Goal: Navigation & Orientation: Find specific page/section

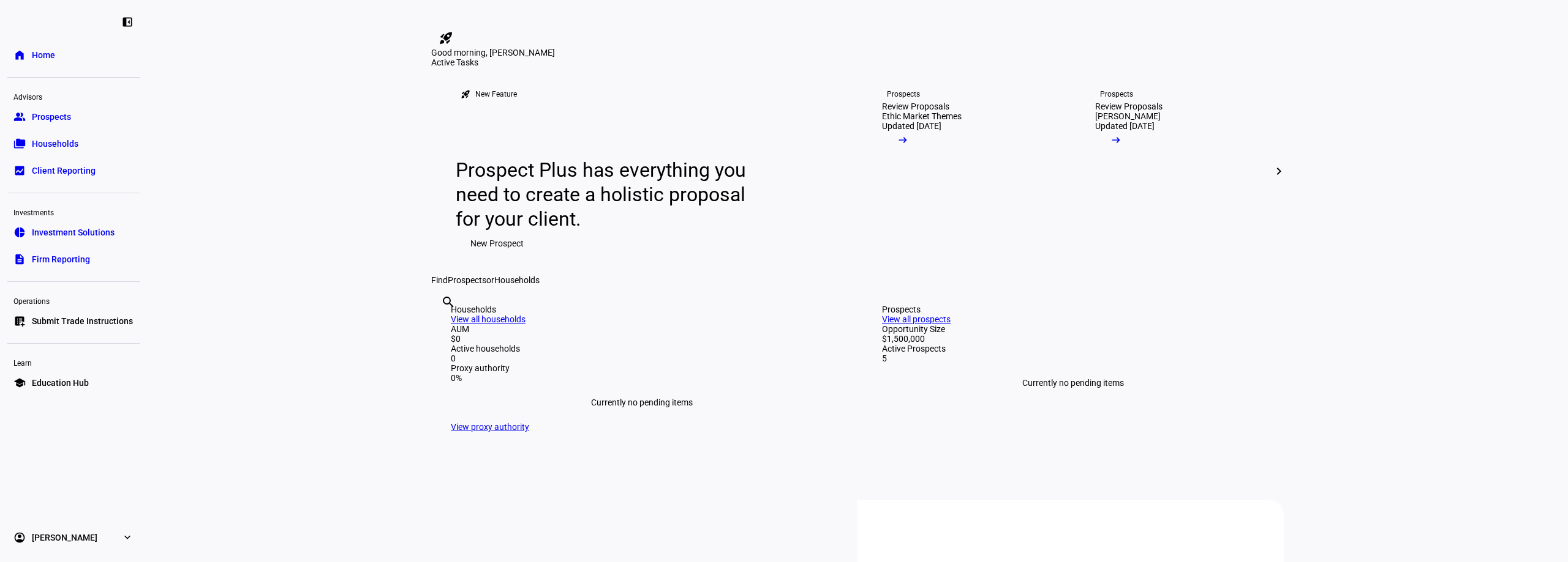
drag, startPoint x: 60, startPoint y: 153, endPoint x: 58, endPoint y: 197, distance: 44.0
click at [60, 153] on link "folder_copy Households" at bounding box center [74, 144] width 133 height 24
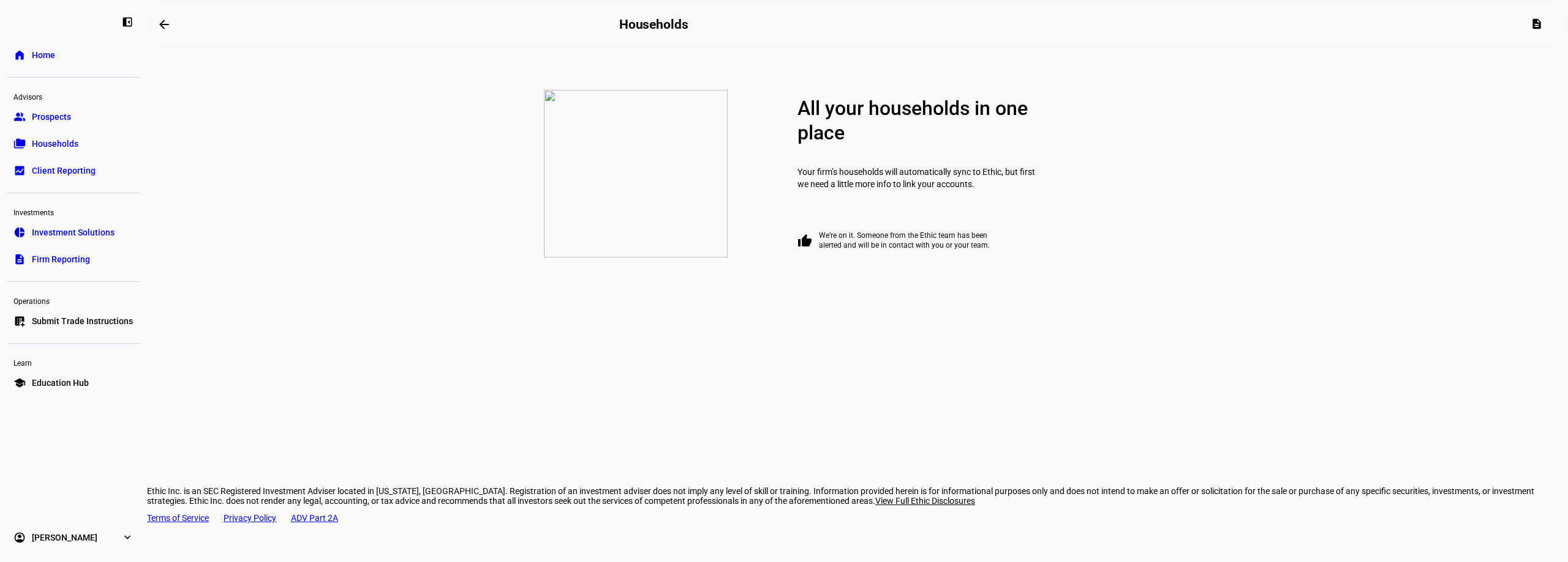
click at [66, 169] on span "Client Reporting" at bounding box center [64, 171] width 64 height 12
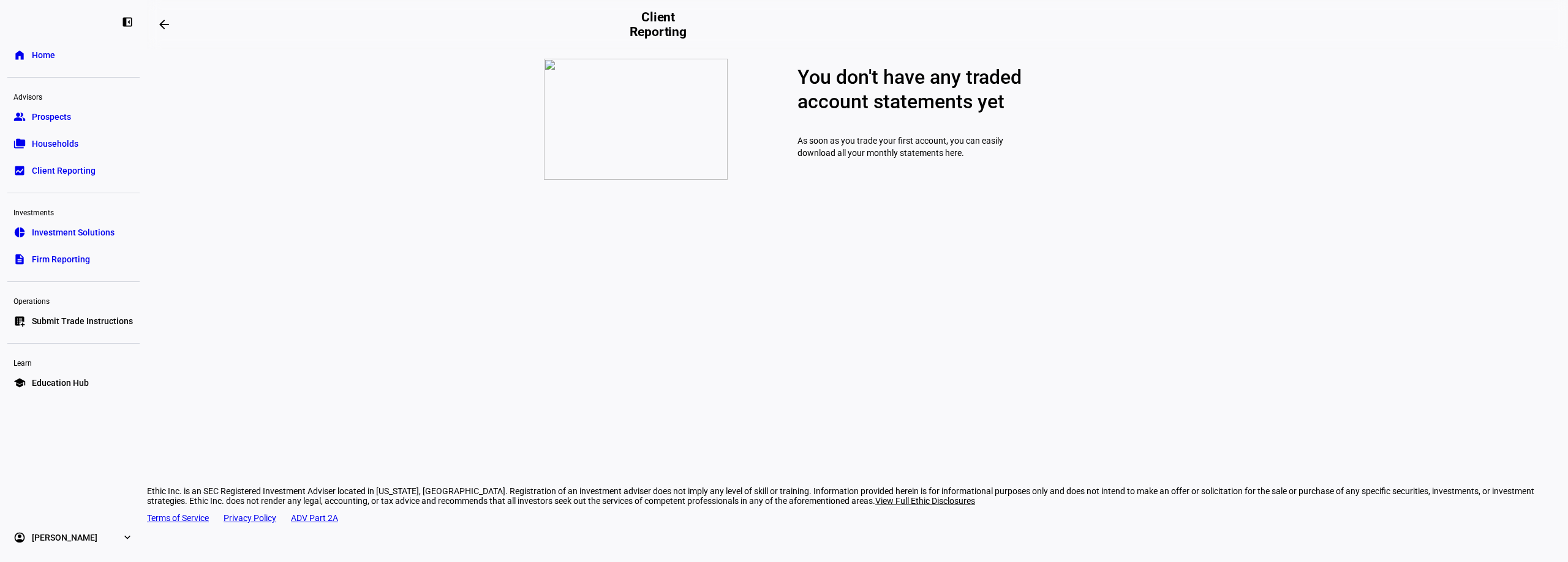
click at [68, 233] on span "Investment Solutions" at bounding box center [74, 232] width 83 height 12
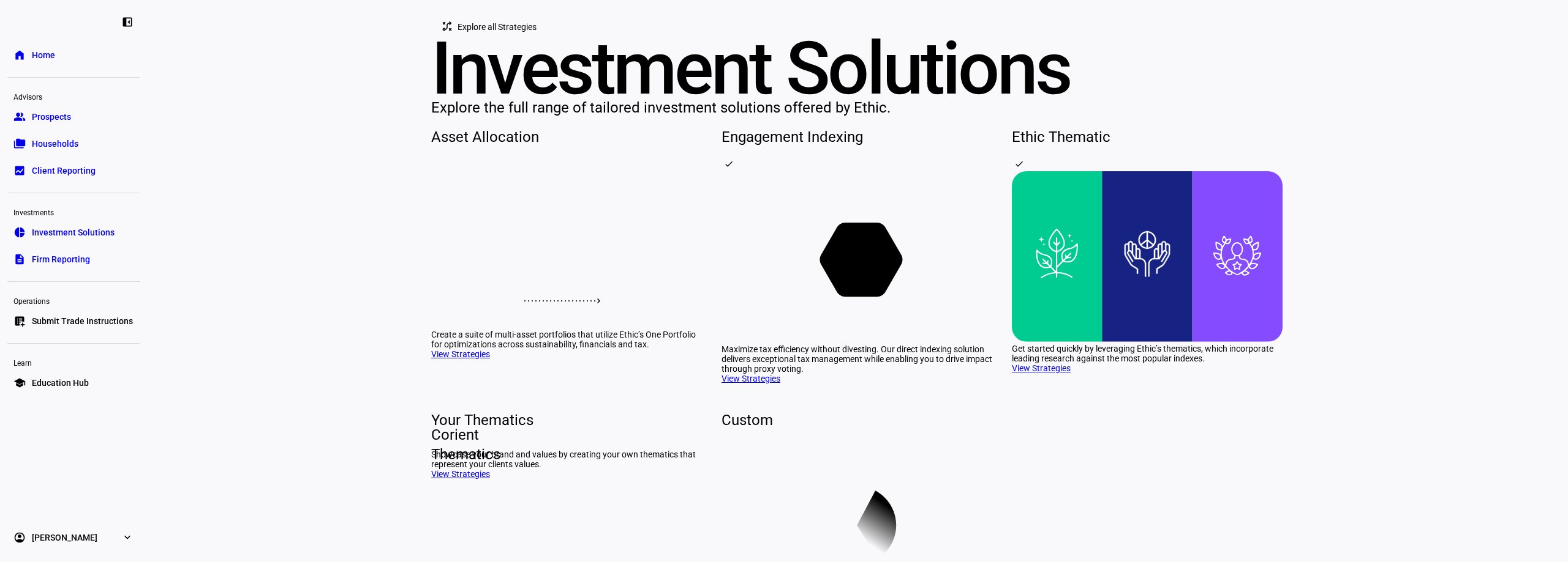
click at [60, 116] on span "Prospects" at bounding box center [52, 117] width 39 height 12
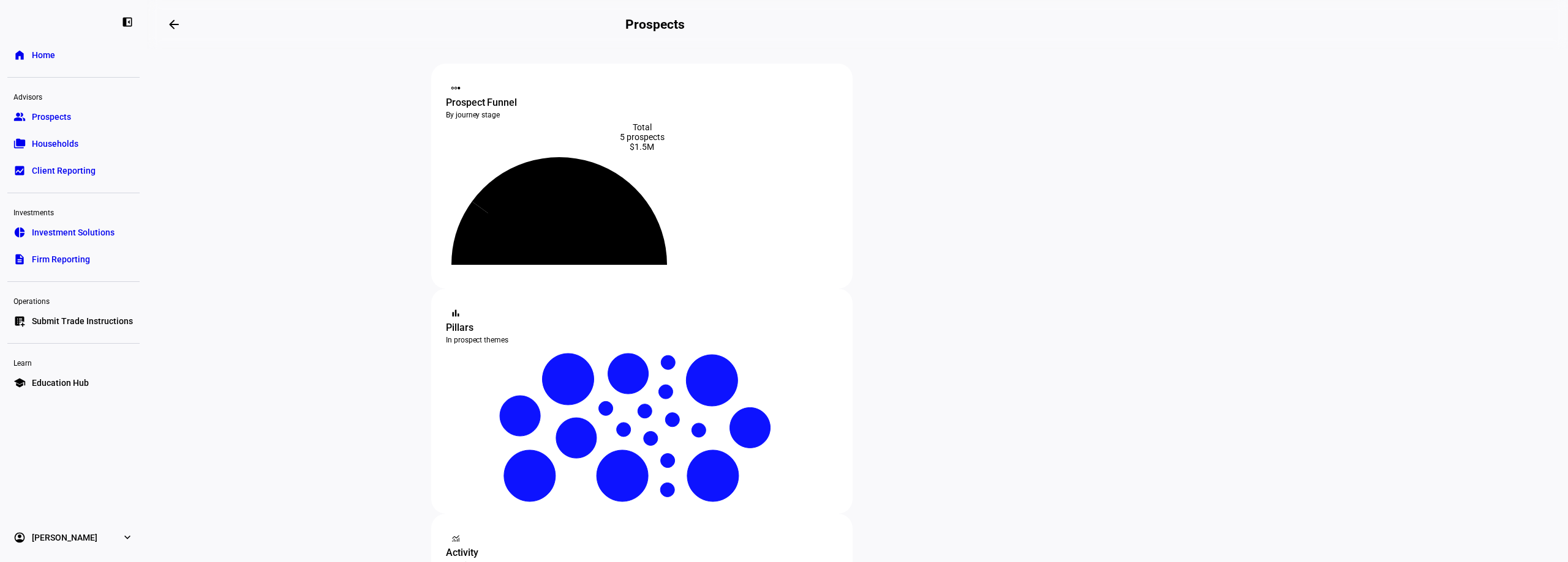
click at [54, 230] on span "Investment Solutions" at bounding box center [74, 232] width 83 height 12
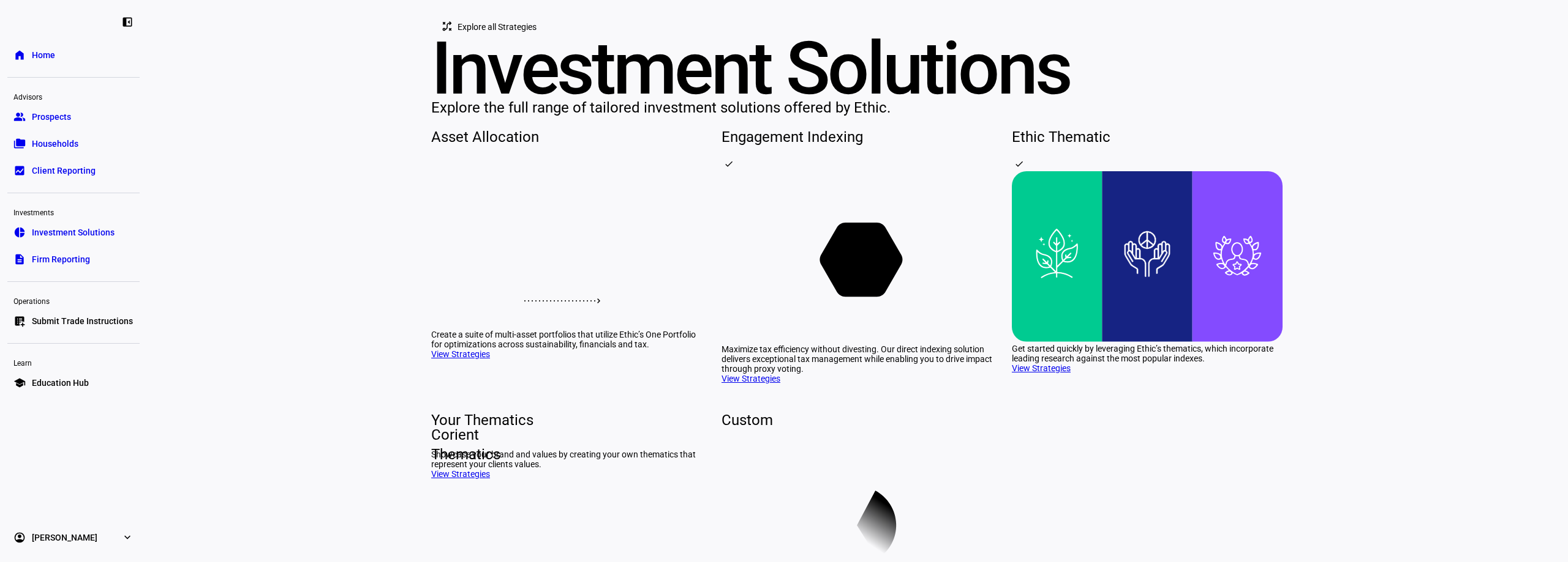
click at [55, 256] on span "Firm Reporting" at bounding box center [61, 259] width 58 height 12
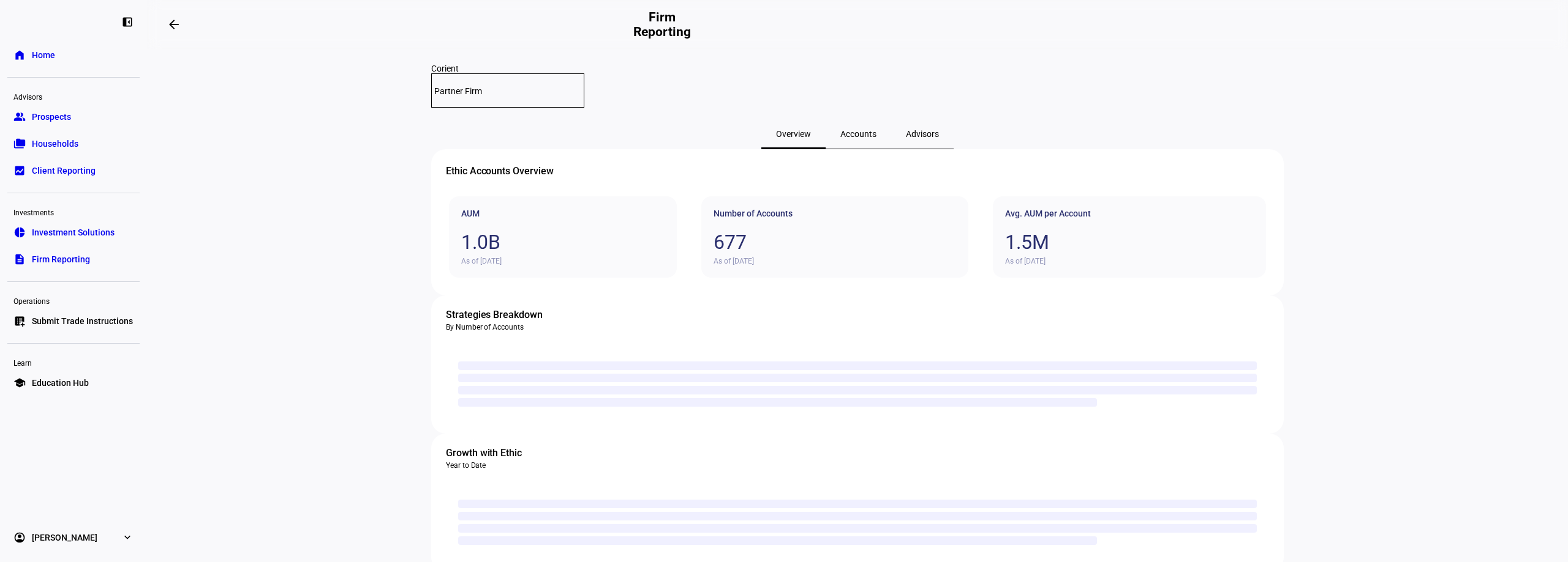
click at [835, 126] on div "Accounts" at bounding box center [858, 134] width 66 height 30
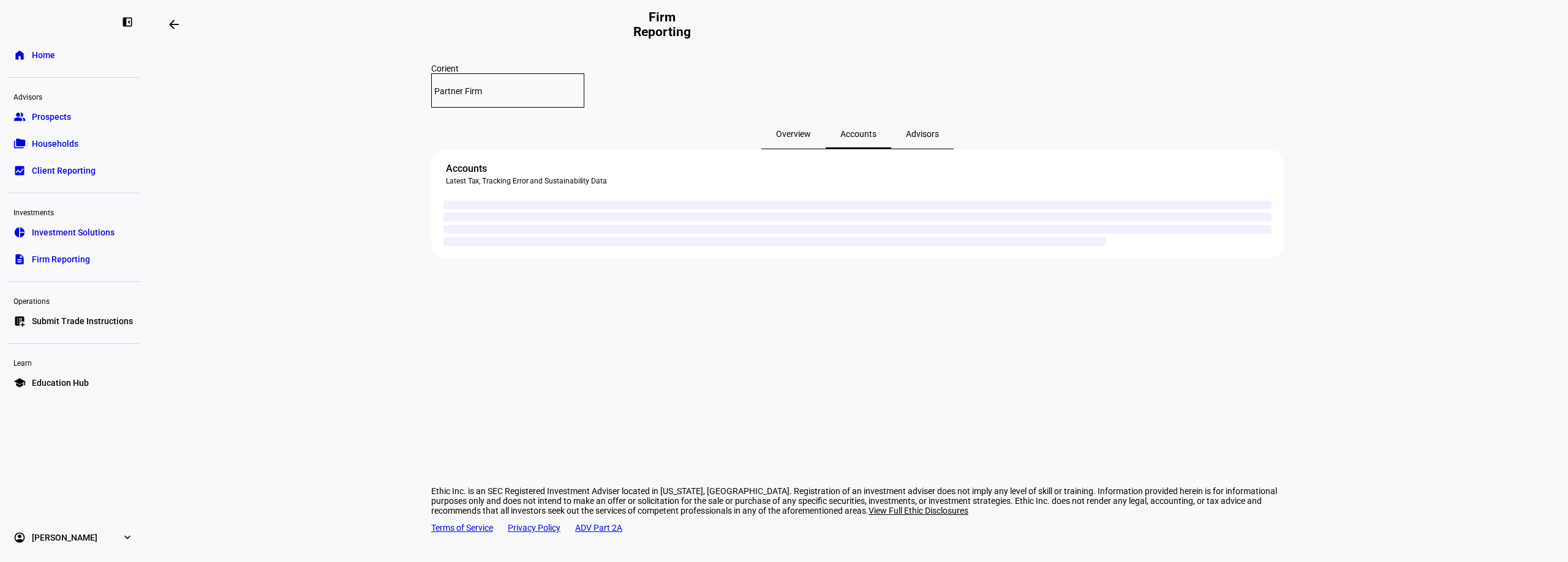
click at [364, 182] on eth-layout-page-content "Corient Partner Firm Overview Accounts Advisors Accounts Latest Tax, Tracking E…" at bounding box center [857, 306] width 1421 height 513
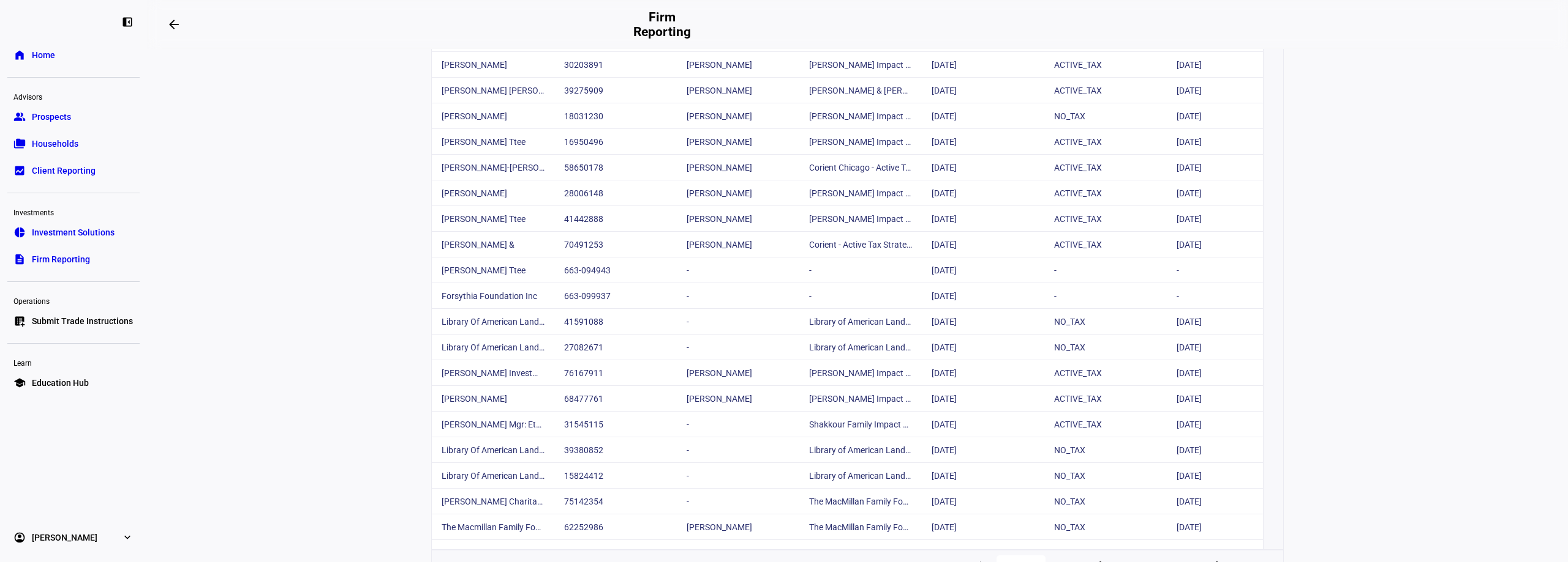
scroll to position [367, 0]
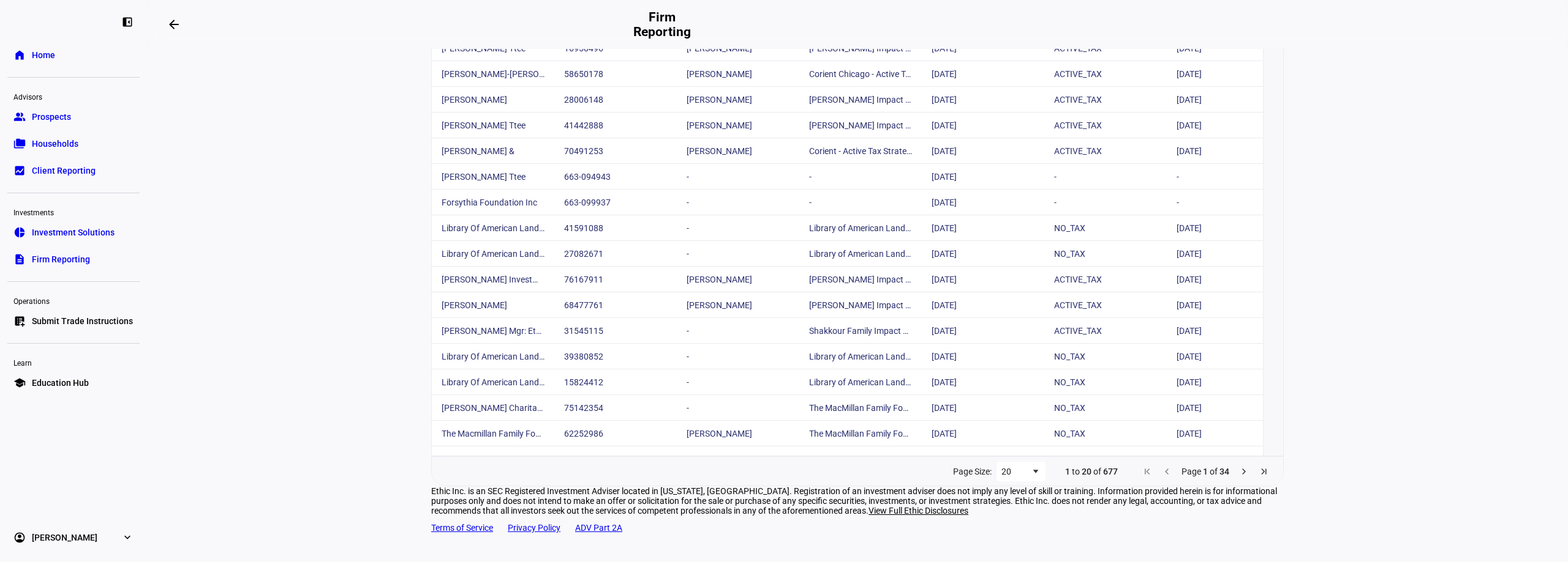
click at [1240, 477] on span "Next Page" at bounding box center [1244, 472] width 10 height 10
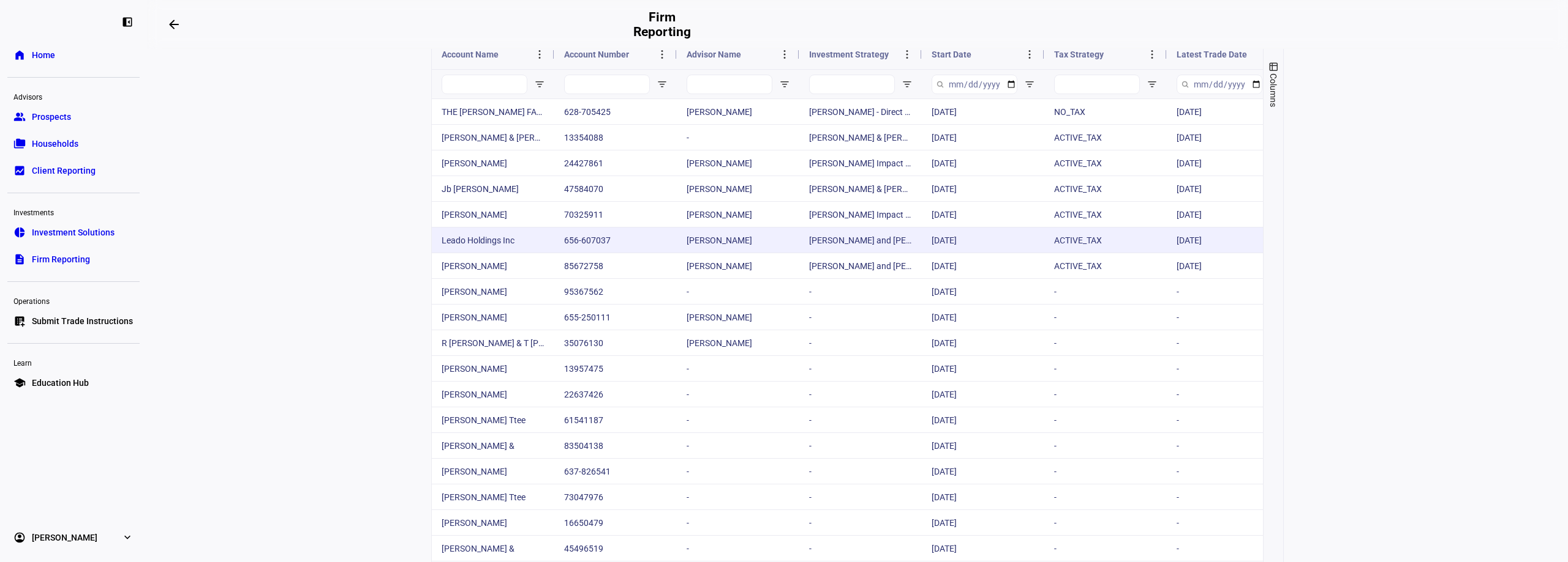
scroll to position [123, 0]
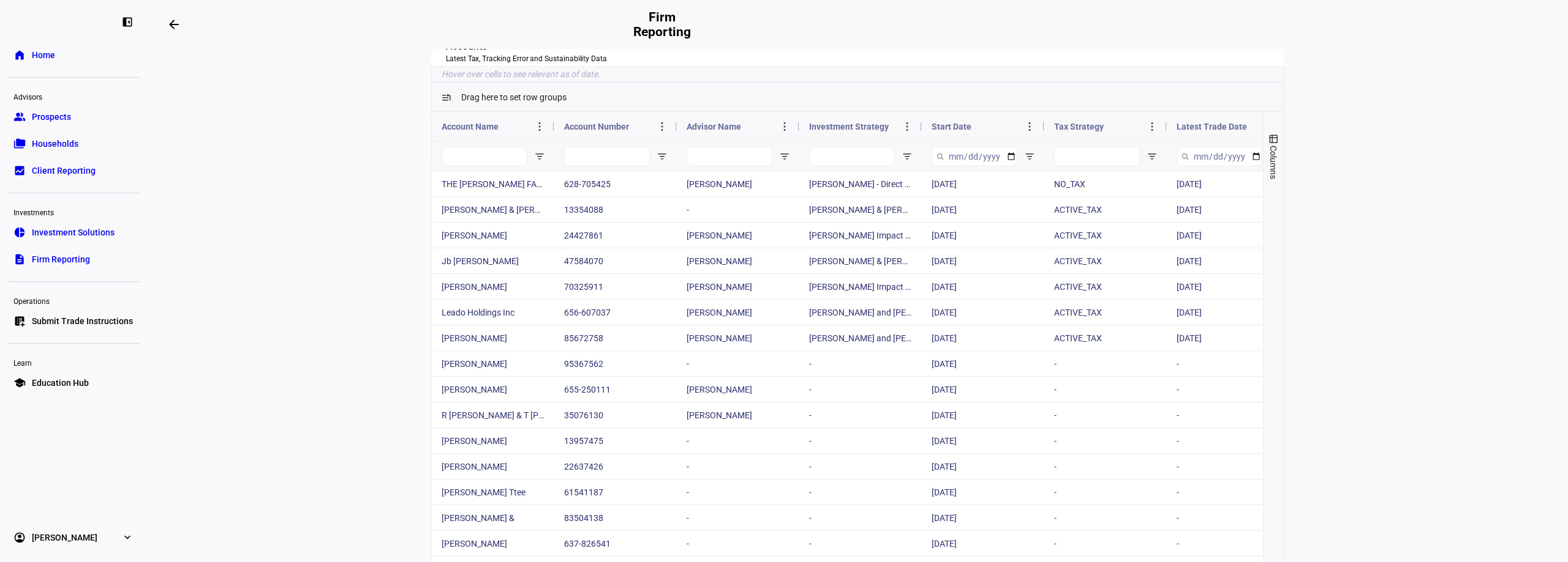
click at [300, 259] on eth-layout-page-content "Corient Partner Firm Overview Accounts Advisors Accounts Latest Tax, Tracking E…" at bounding box center [857, 306] width 1421 height 513
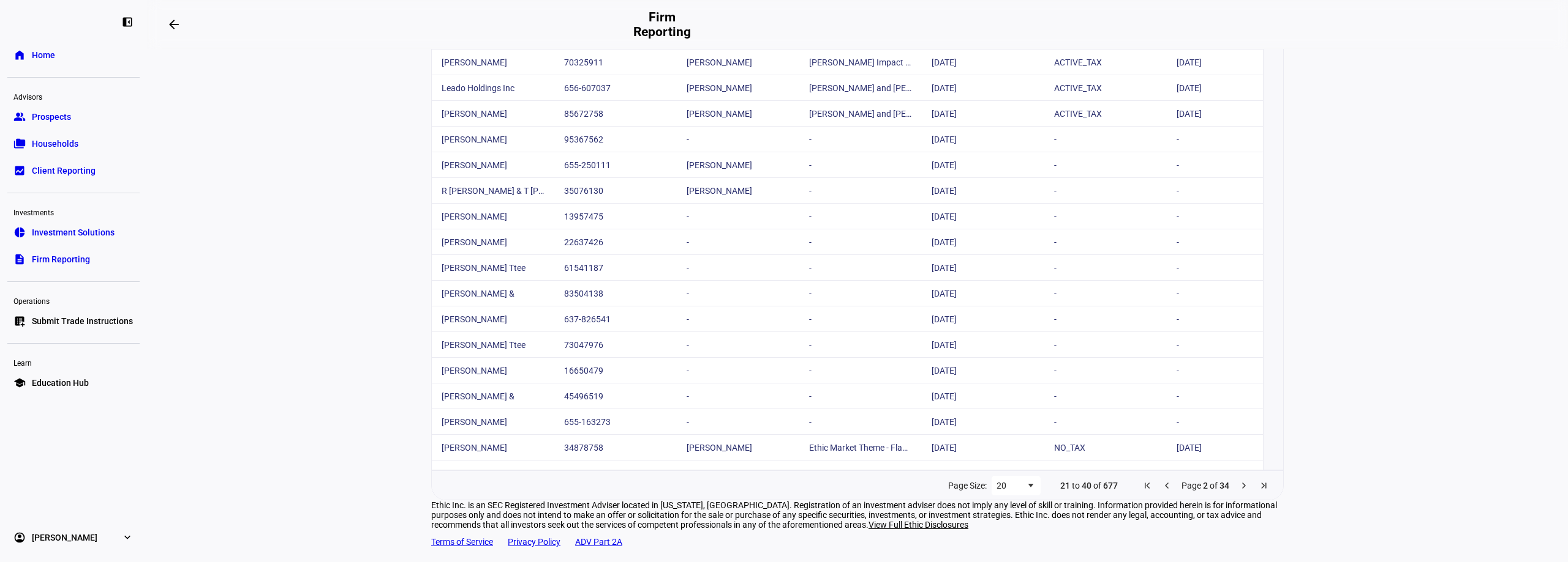
scroll to position [367, 0]
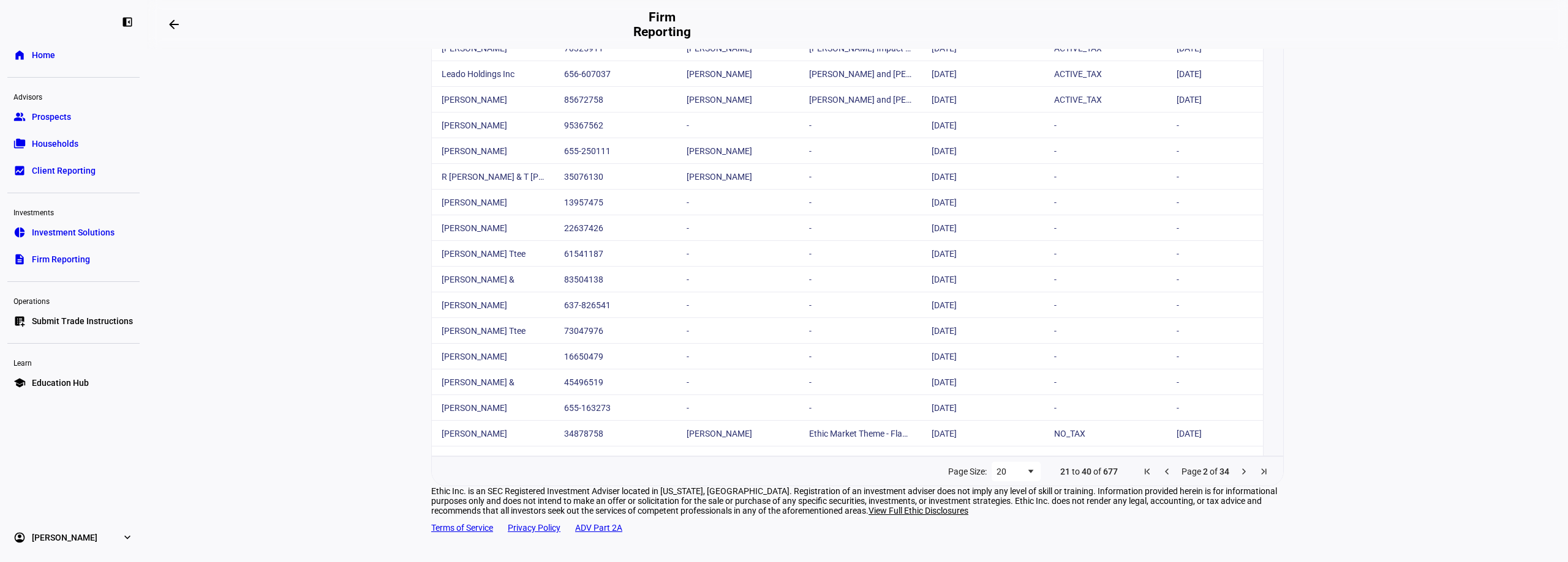
click at [1239, 477] on span "Next Page" at bounding box center [1244, 472] width 10 height 10
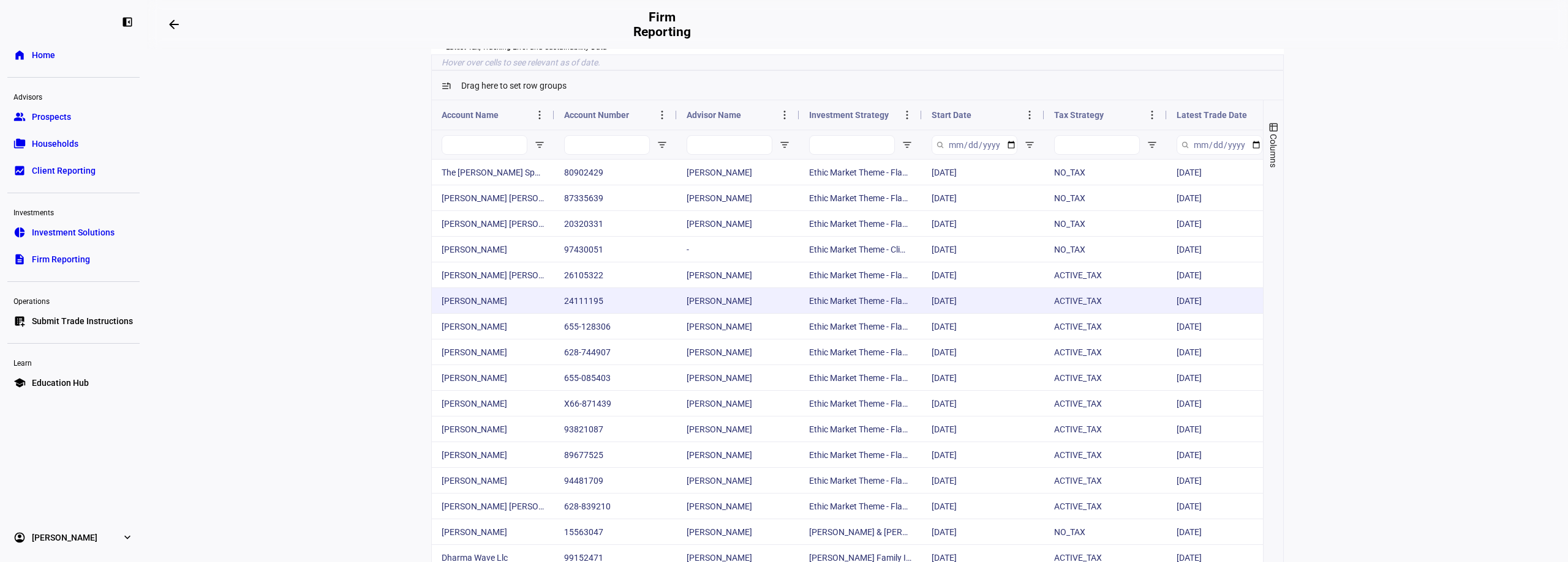
scroll to position [61, 0]
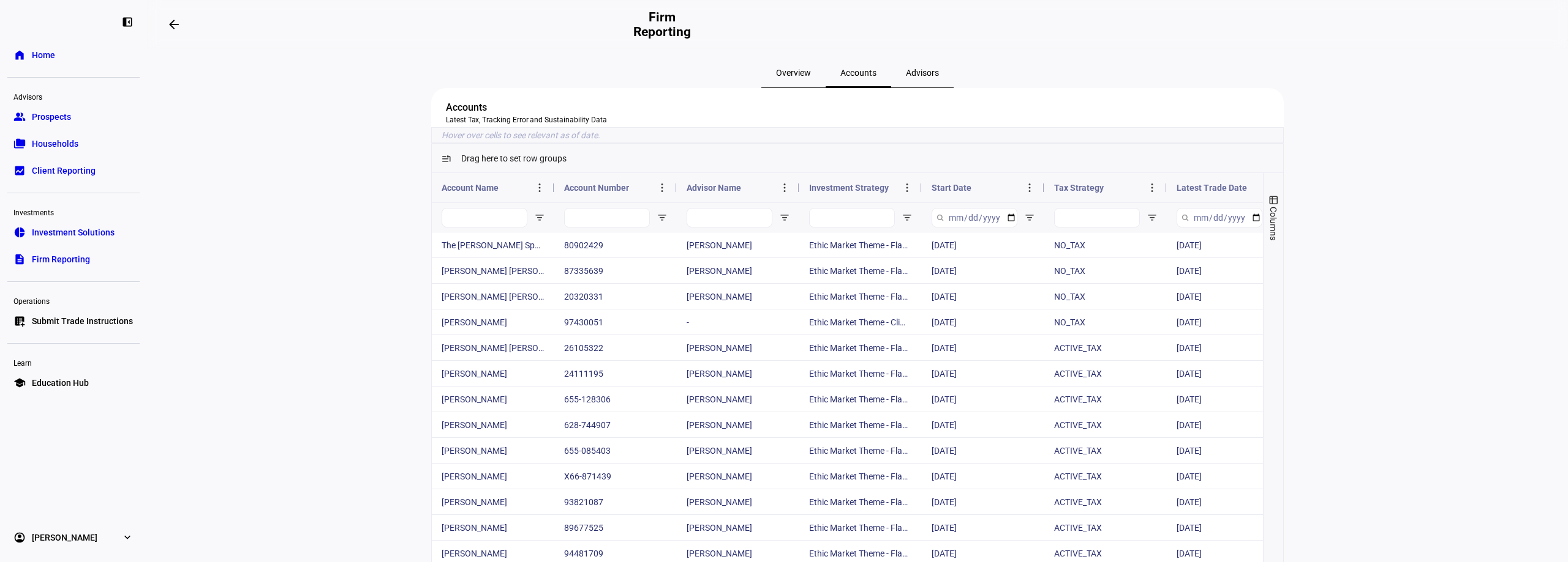
click at [958, 193] on span "Start Date" at bounding box center [951, 188] width 40 height 10
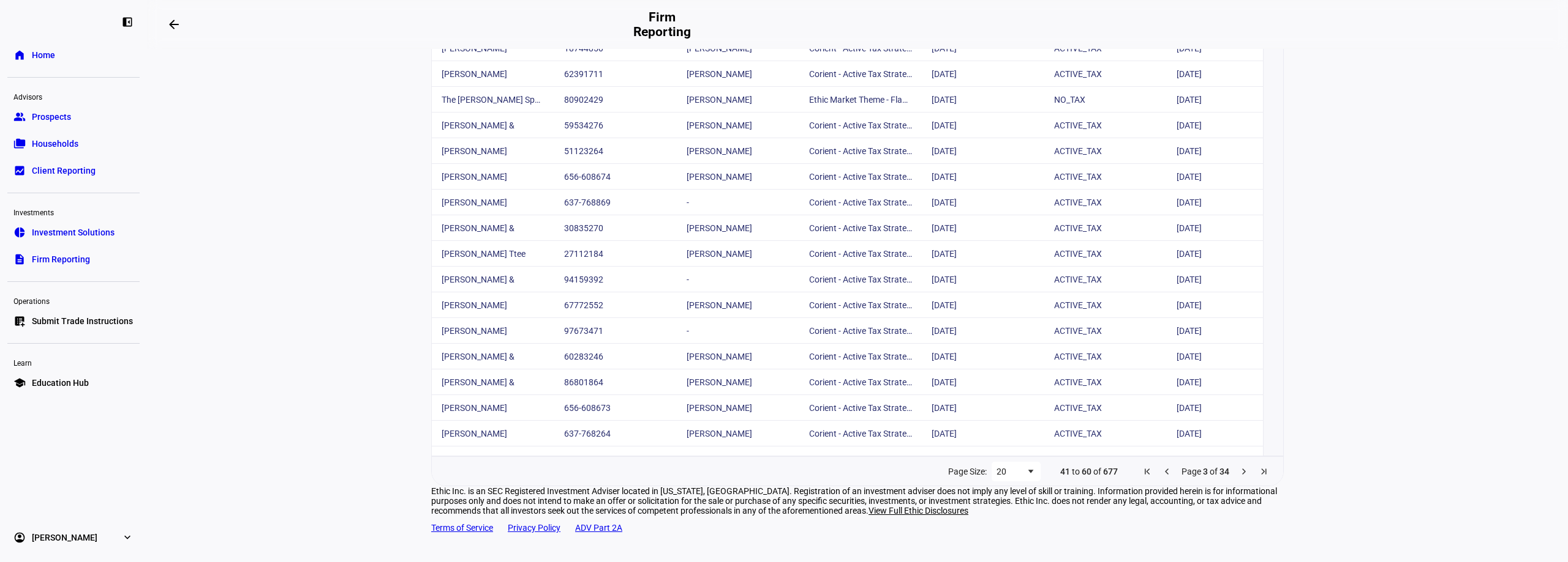
scroll to position [391, 0]
click at [1239, 467] on span "Next Page" at bounding box center [1244, 472] width 10 height 10
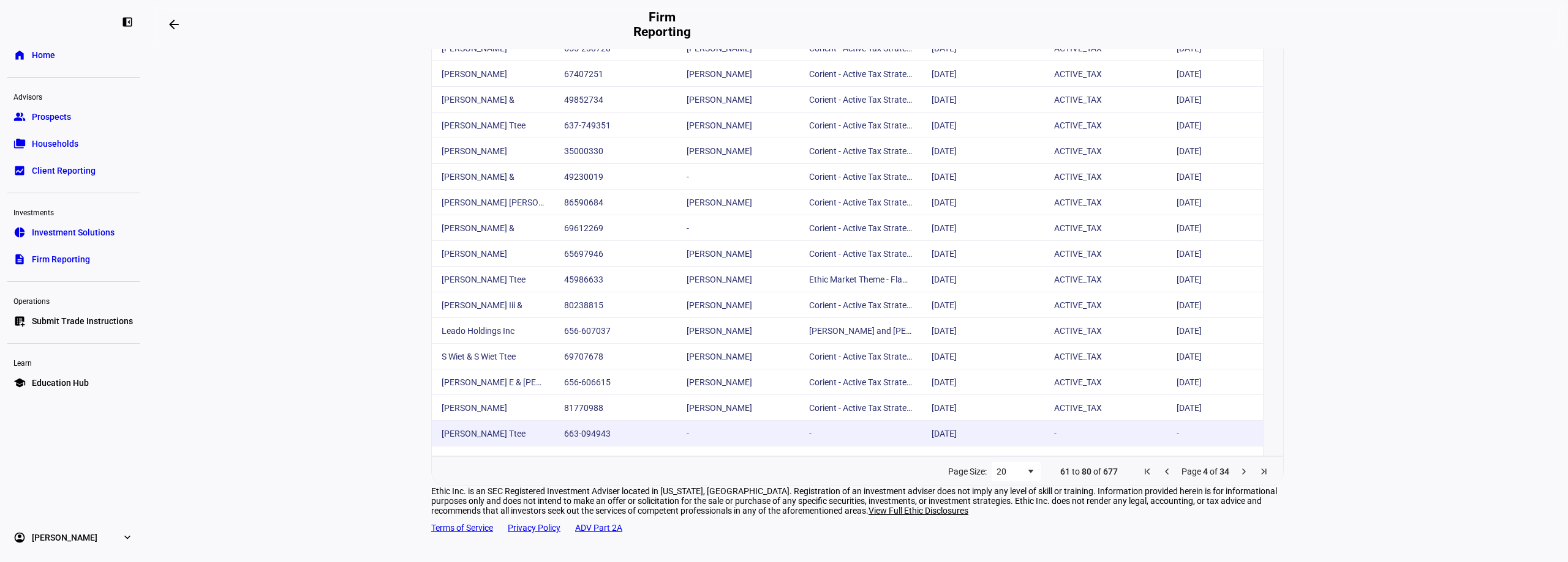
click at [555, 421] on div "663-094943" at bounding box center [615, 433] width 123 height 25
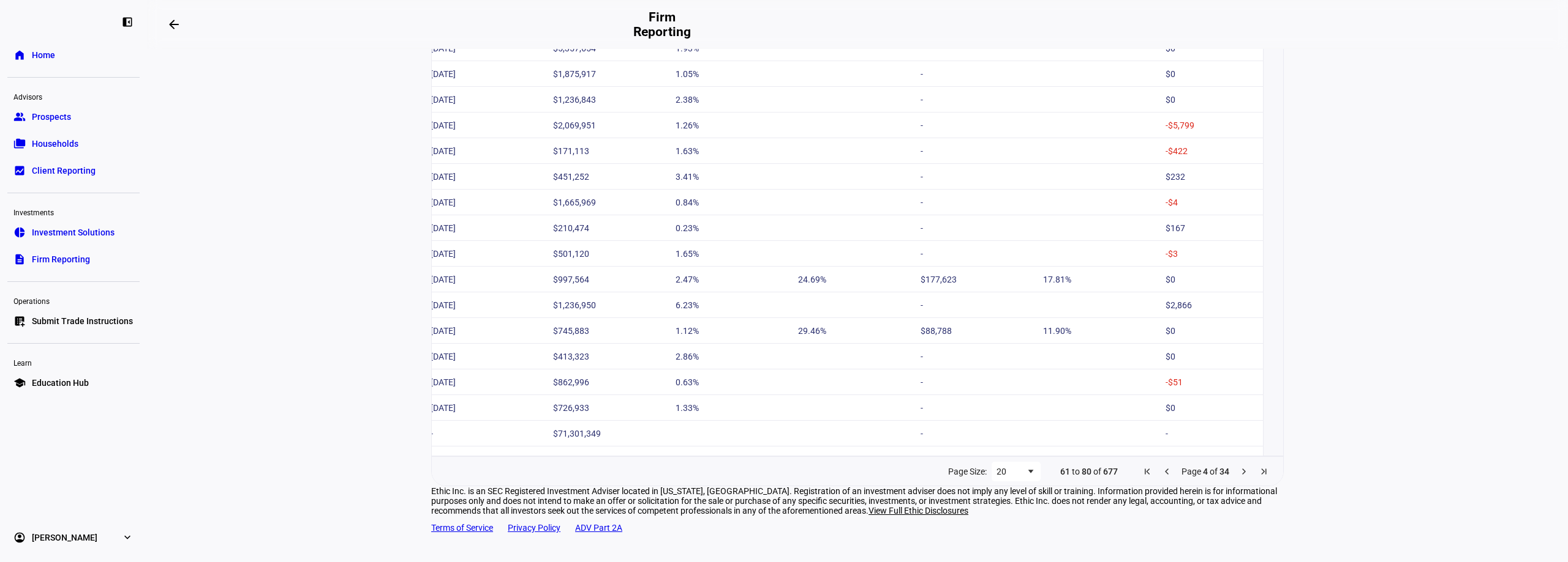
scroll to position [0, 0]
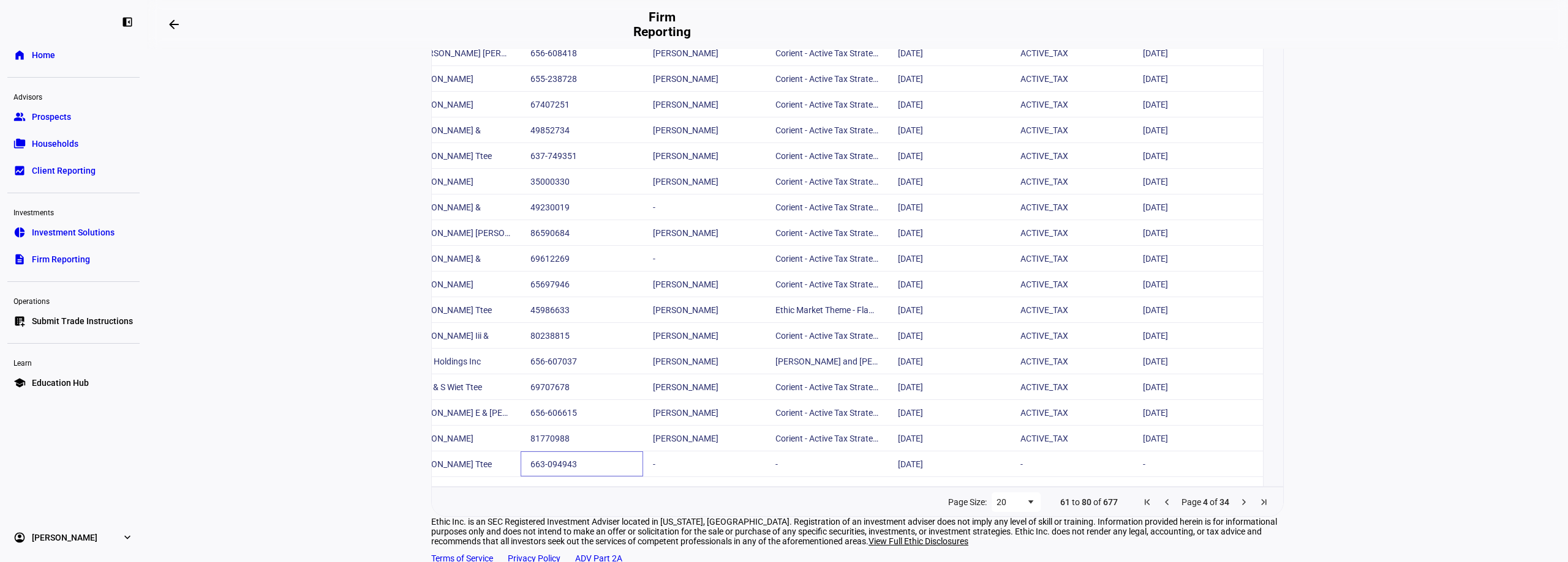
click at [1239, 508] on span "Next Page" at bounding box center [1244, 502] width 10 height 10
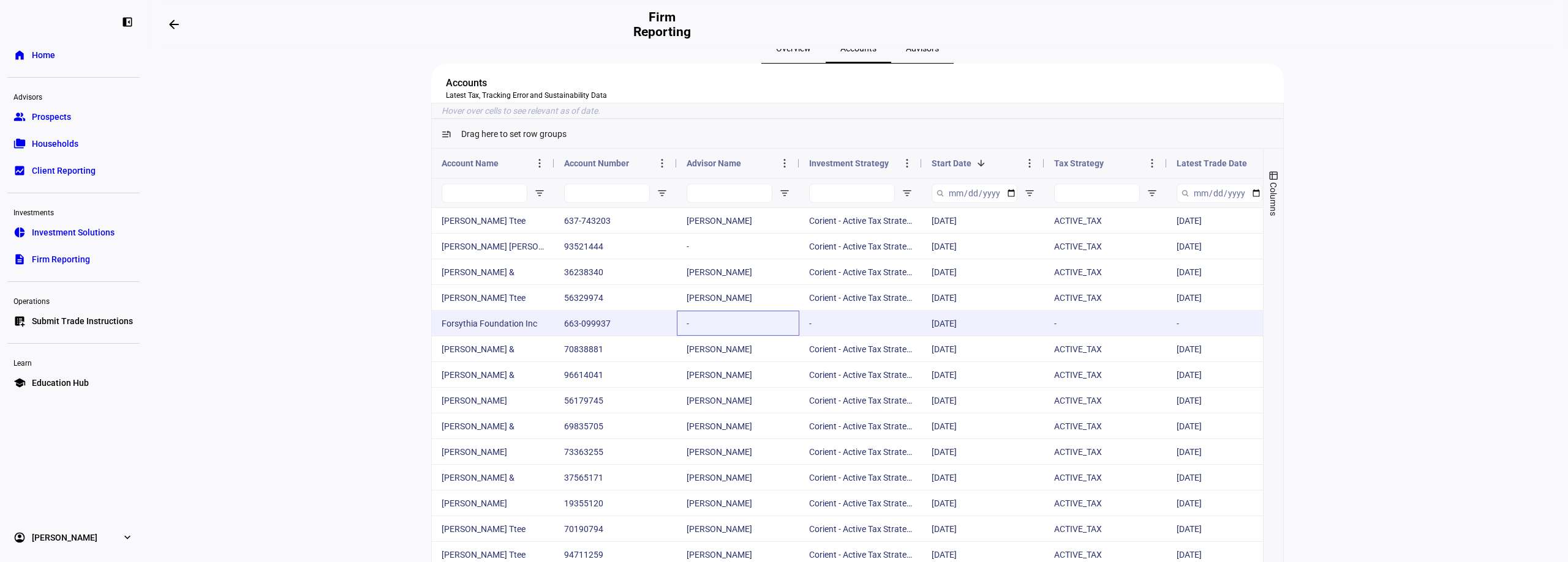
click at [722, 336] on div "-" at bounding box center [738, 323] width 123 height 25
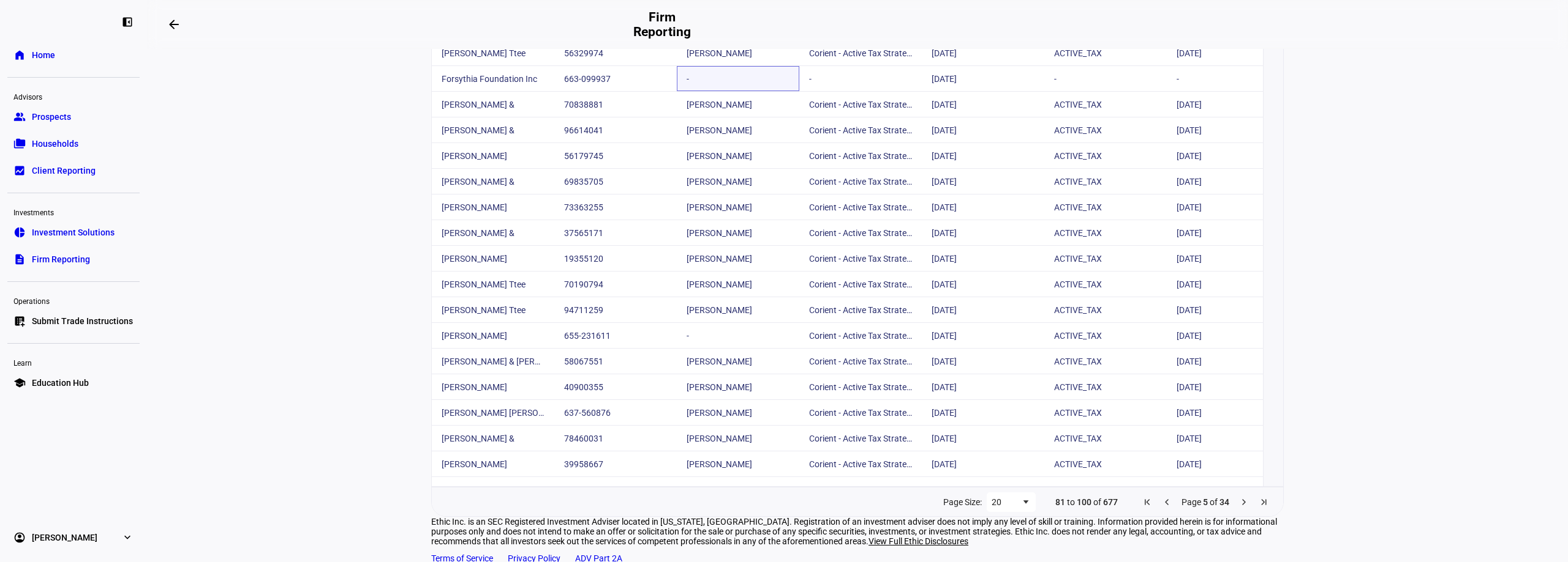
click at [287, 304] on eth-layout-page-content "Corient Partner Firm Overview Accounts Advisors Accounts Latest Tax, Tracking E…" at bounding box center [857, 306] width 1421 height 513
click at [1162, 508] on span "Previous Page" at bounding box center [1166, 502] width 10 height 10
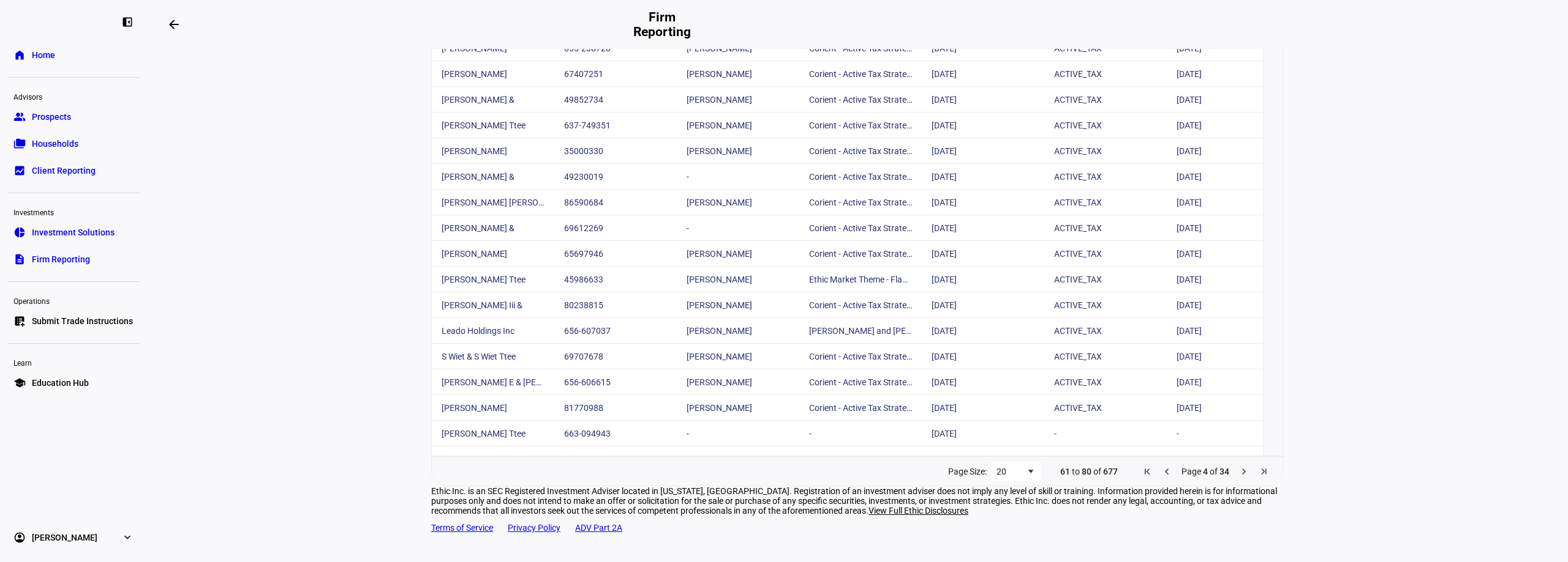
click at [1239, 467] on span "Next Page" at bounding box center [1244, 472] width 10 height 10
